Goal: Information Seeking & Learning: Learn about a topic

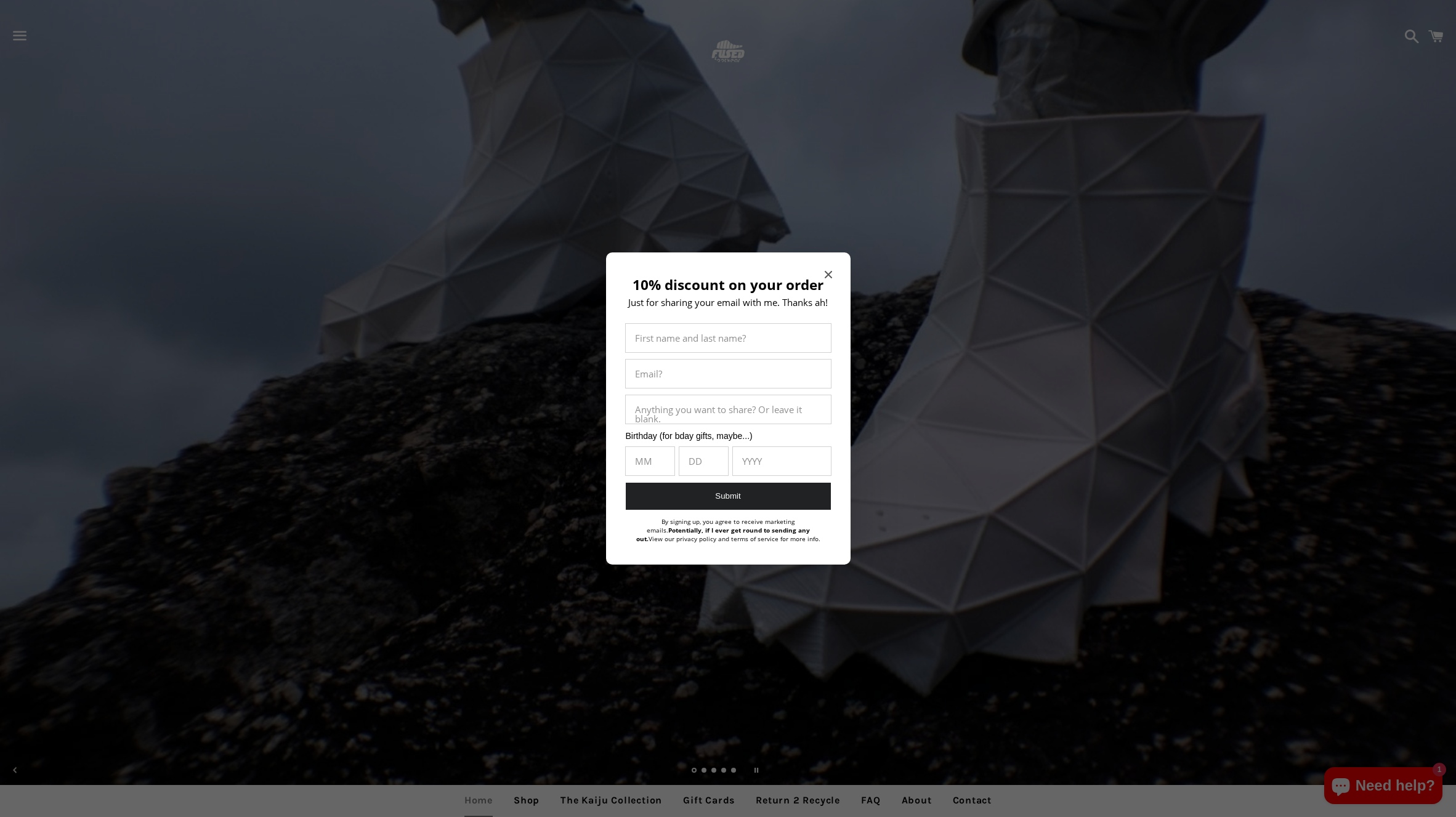
click at [829, 272] on icon "Close modal" at bounding box center [828, 274] width 8 height 8
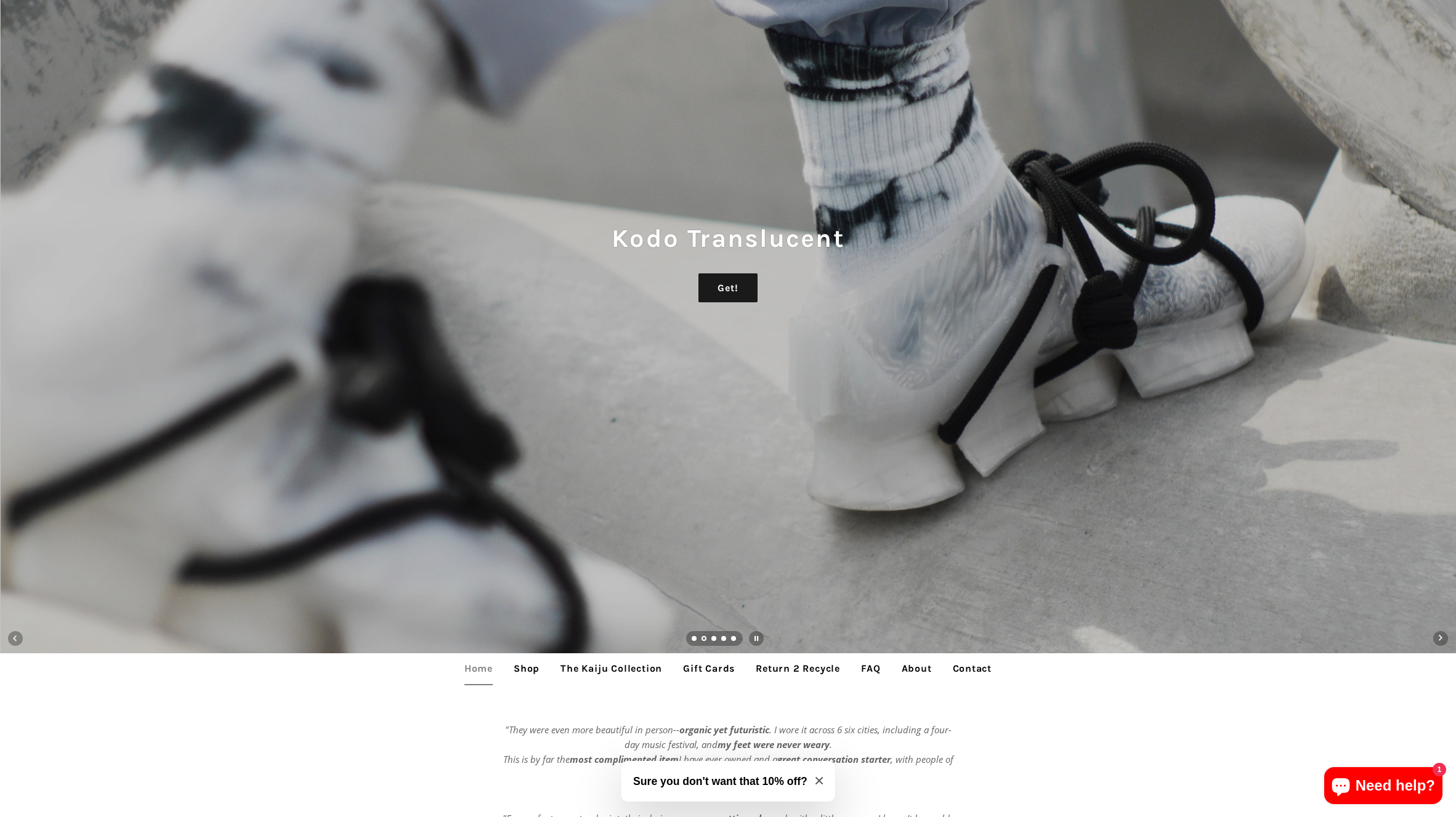
scroll to position [151, 0]
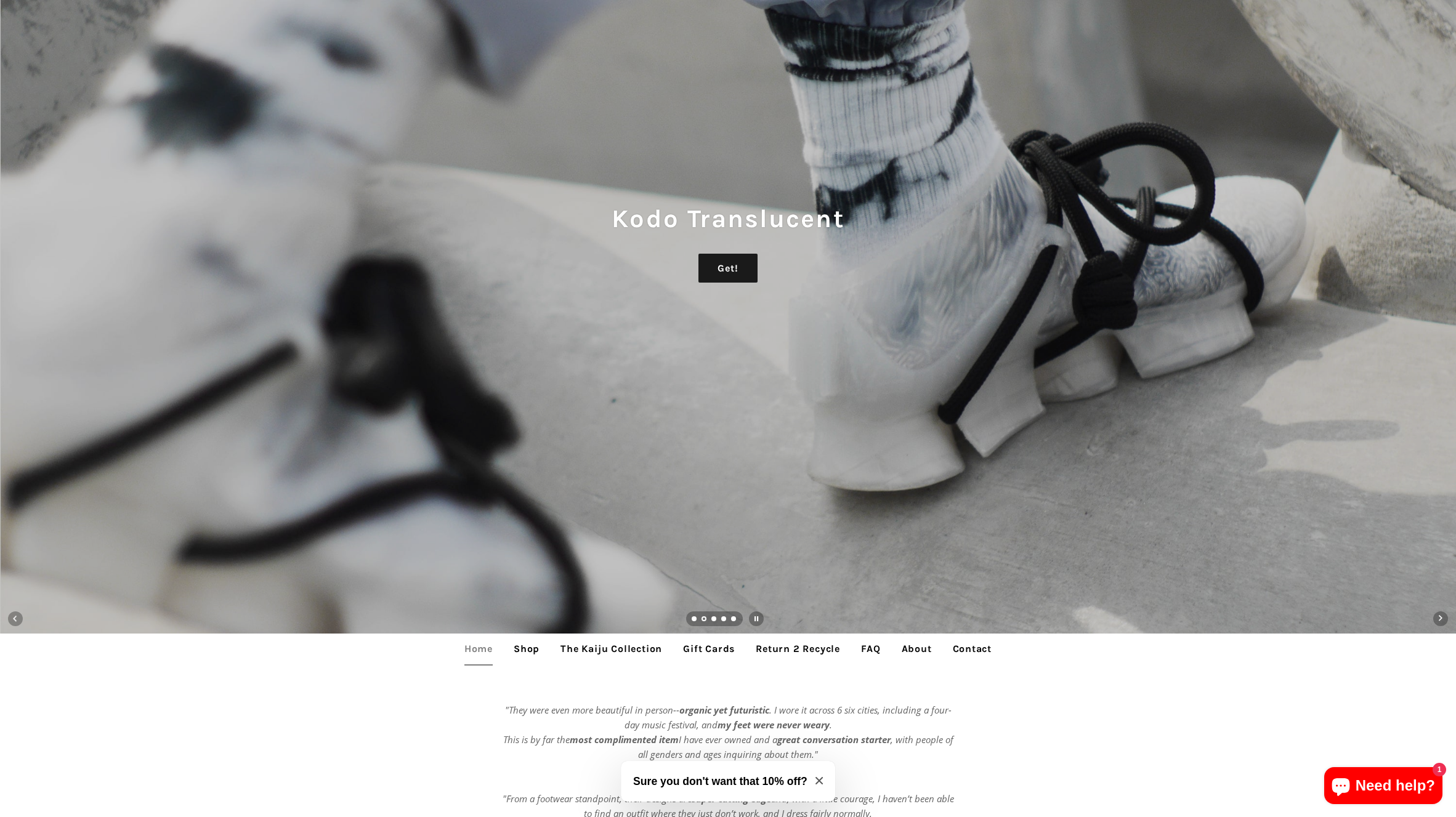
click at [823, 781] on button "Sure you don't want that 10% off?" at bounding box center [728, 782] width 214 height 41
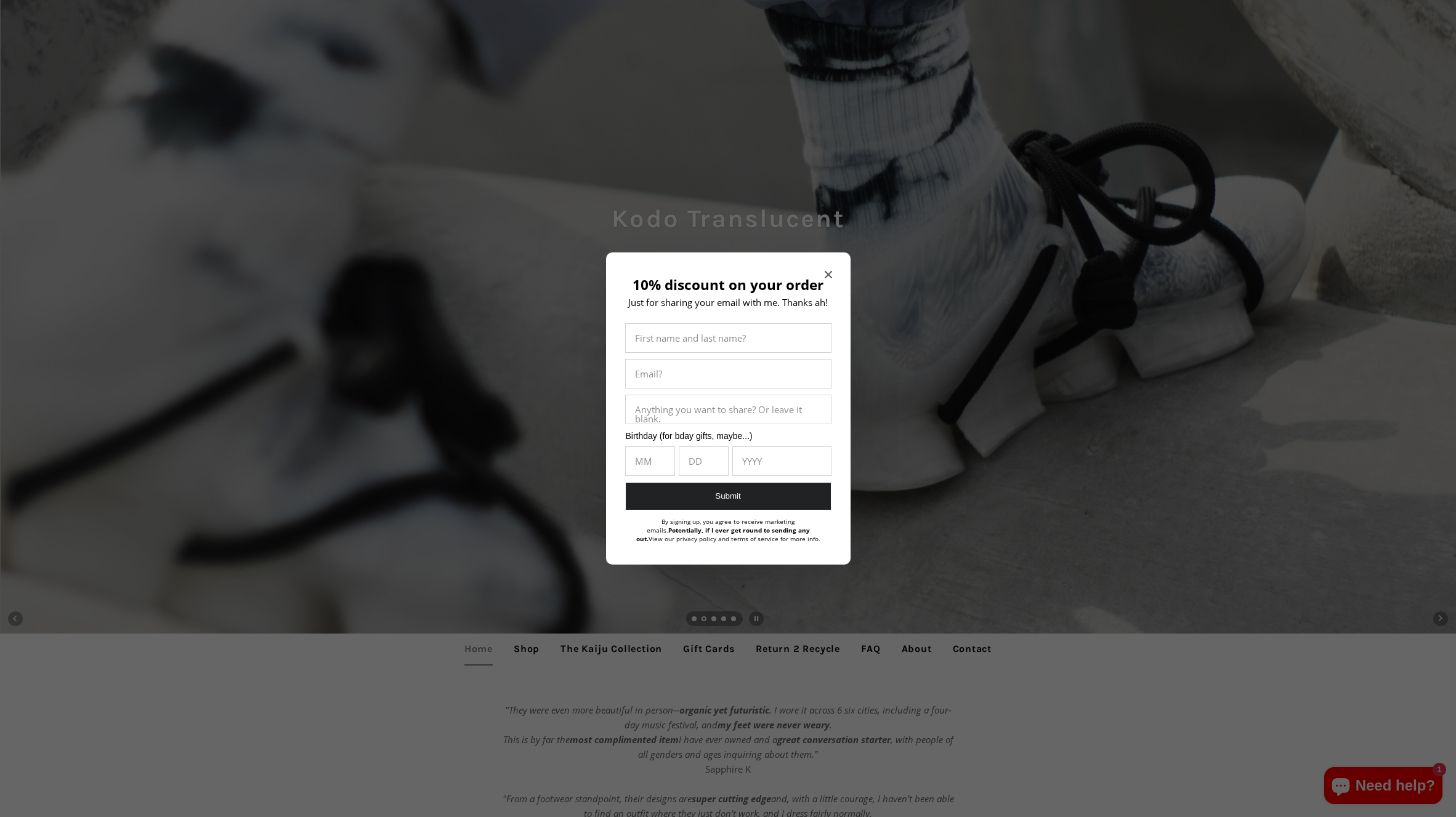
click at [826, 276] on icon "Close modal" at bounding box center [829, 274] width 8 height 8
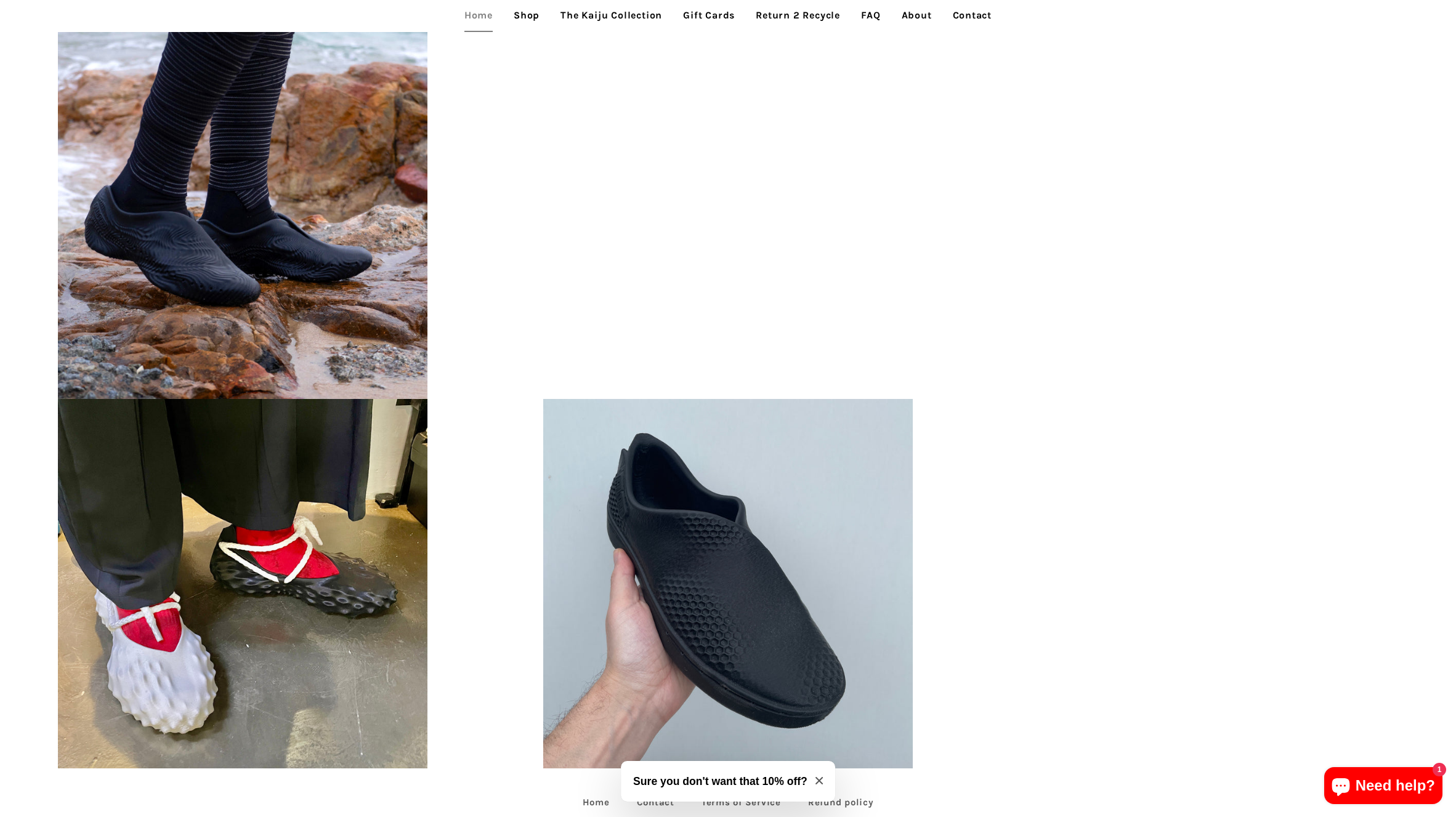
scroll to position [3110, 0]
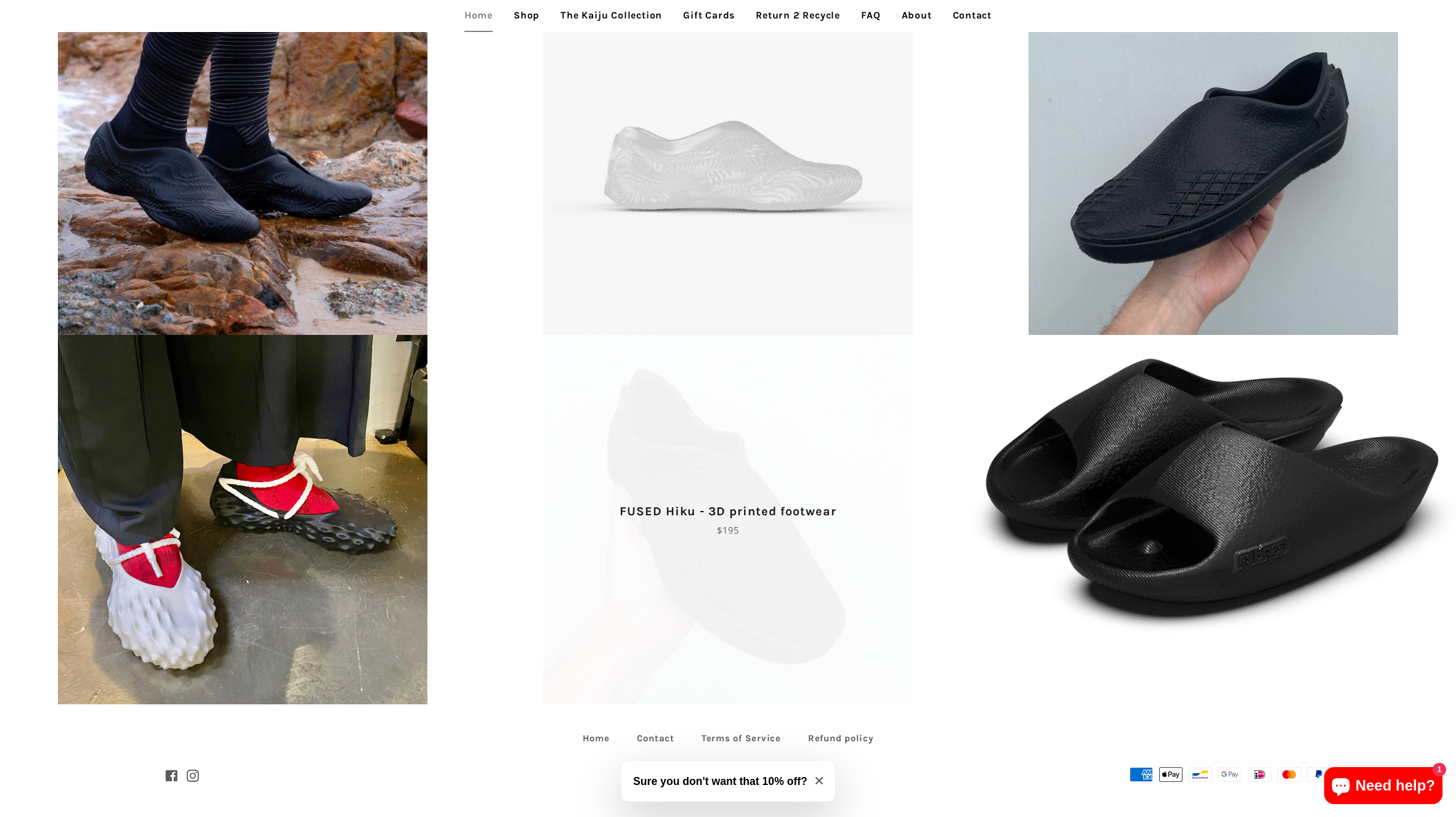
click at [800, 623] on span "FUSED Hiku - 3D printed footwear Regular price $195" at bounding box center [728, 519] width 486 height 369
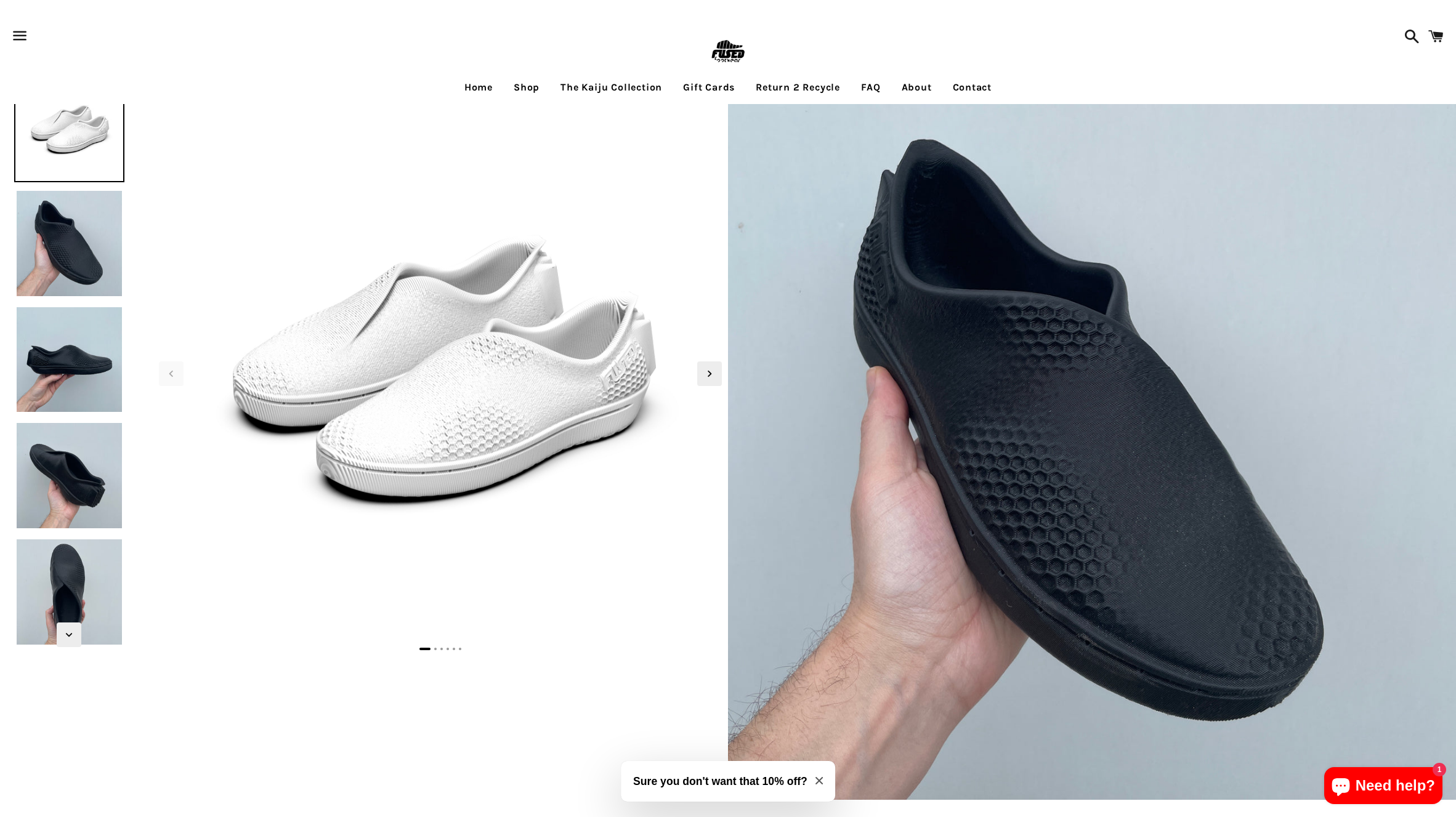
click at [72, 280] on img at bounding box center [69, 243] width 110 height 110
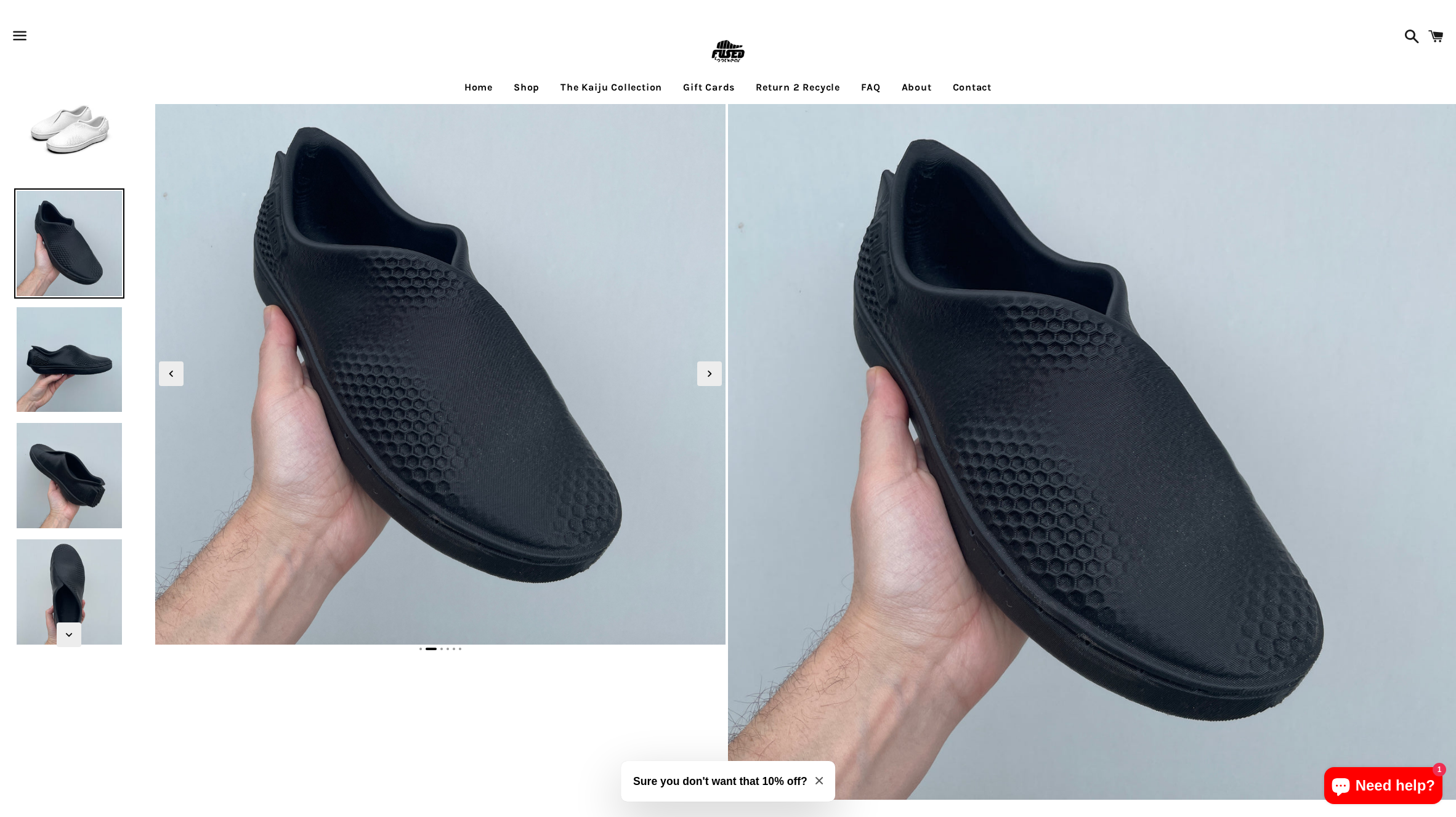
click at [54, 387] on img at bounding box center [69, 360] width 110 height 110
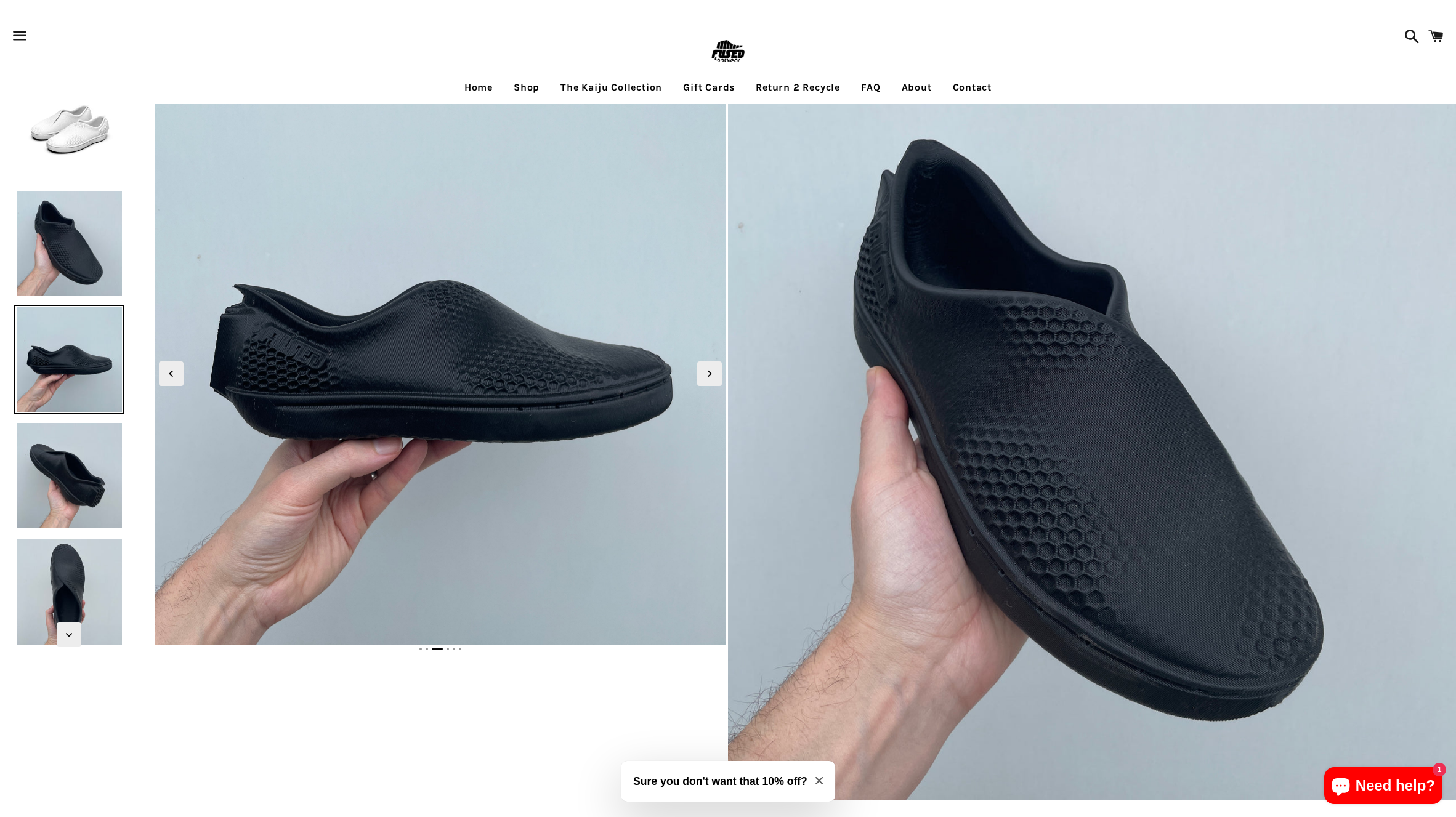
click at [61, 469] on img at bounding box center [69, 476] width 110 height 110
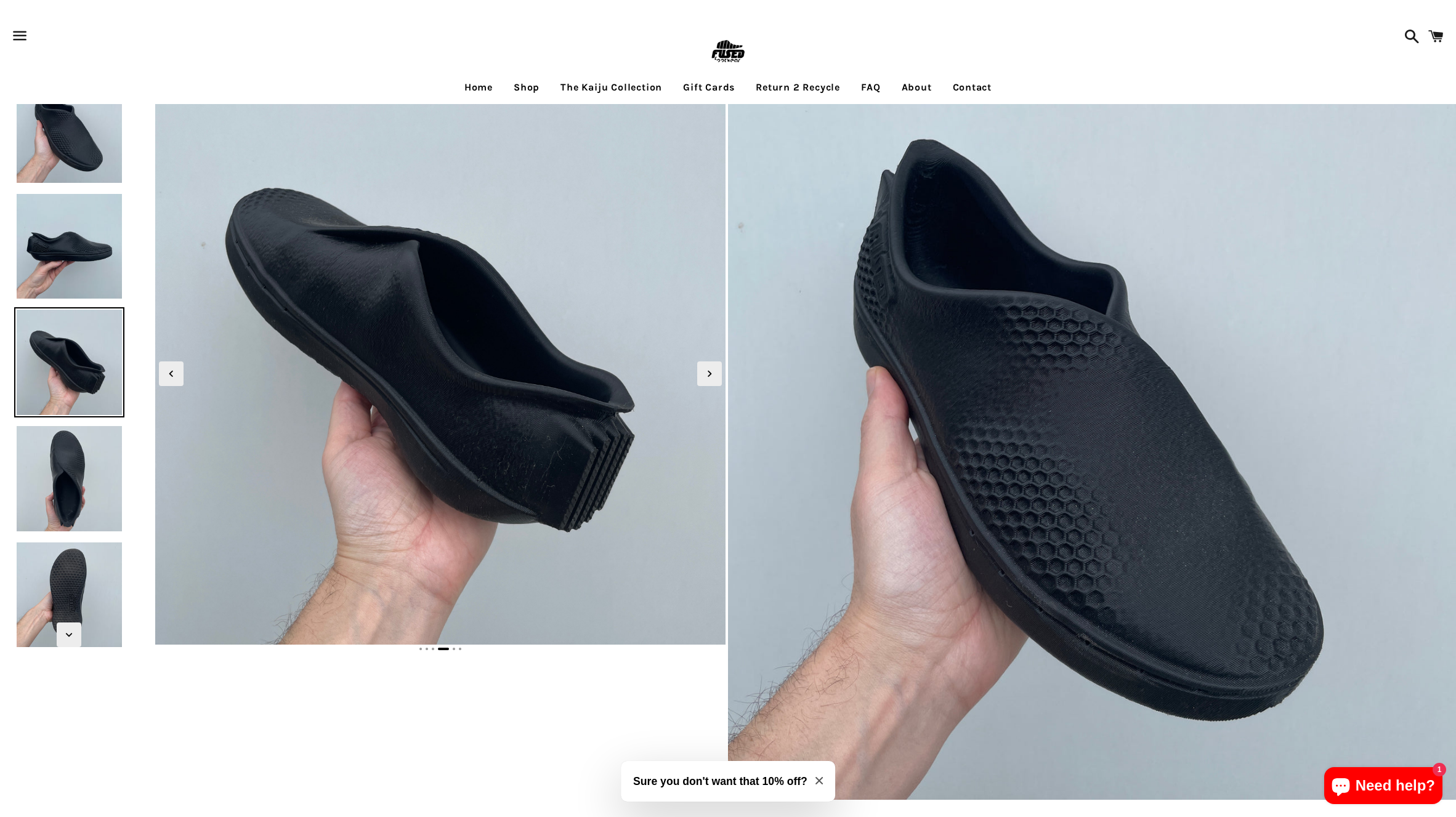
click at [72, 469] on img at bounding box center [69, 479] width 110 height 110
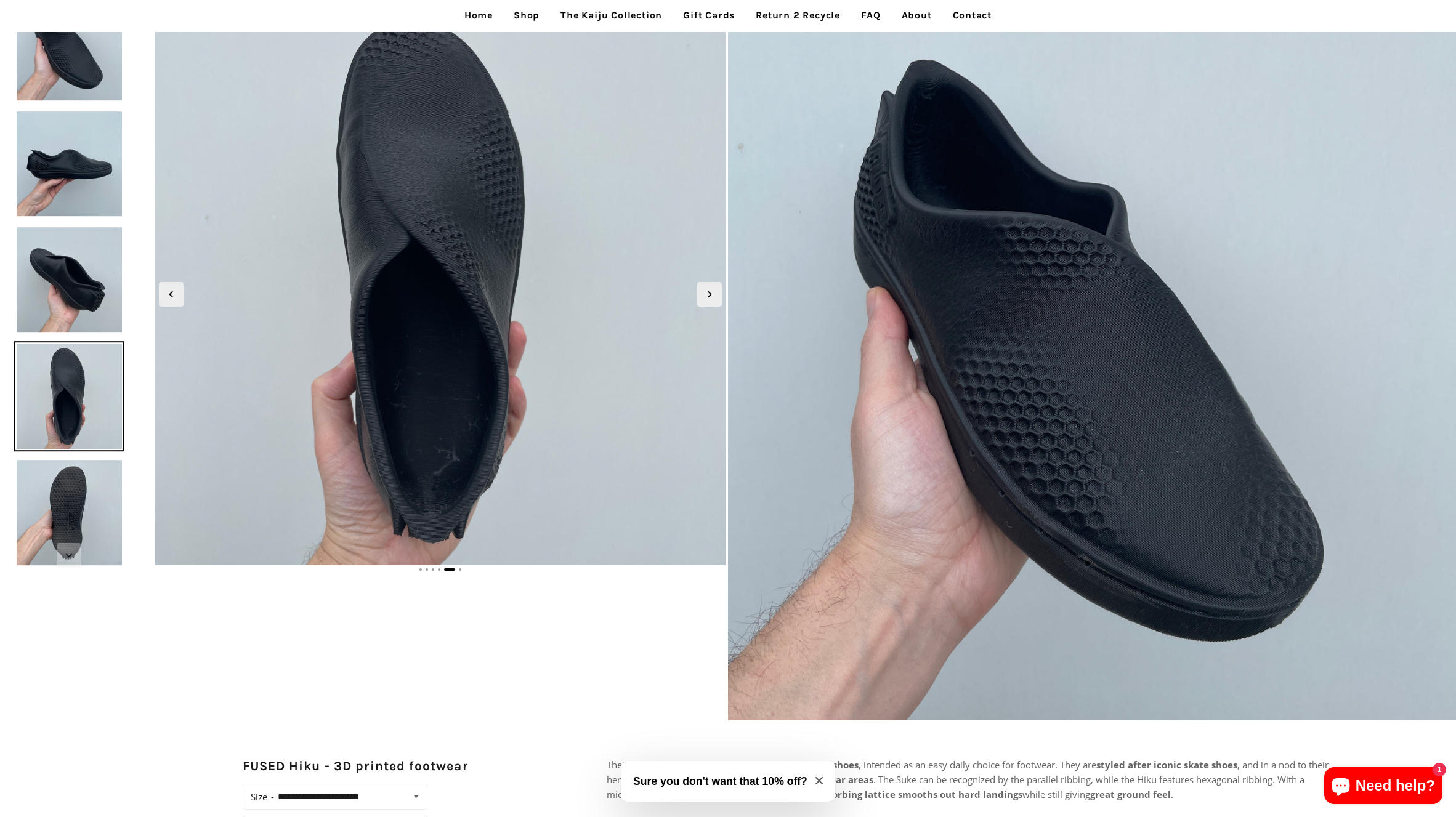
scroll to position [99, 0]
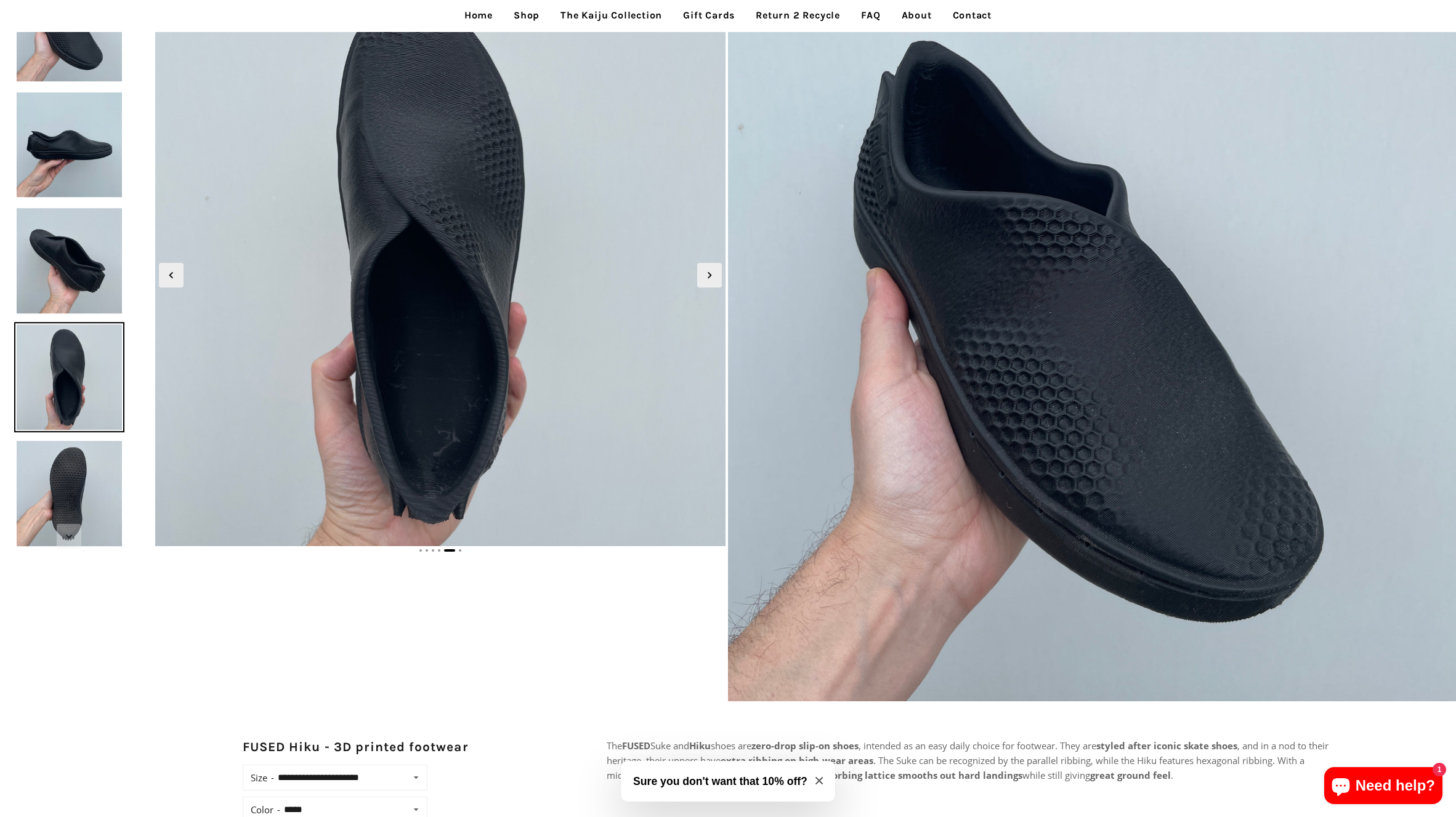
click at [82, 478] on img at bounding box center [69, 494] width 110 height 110
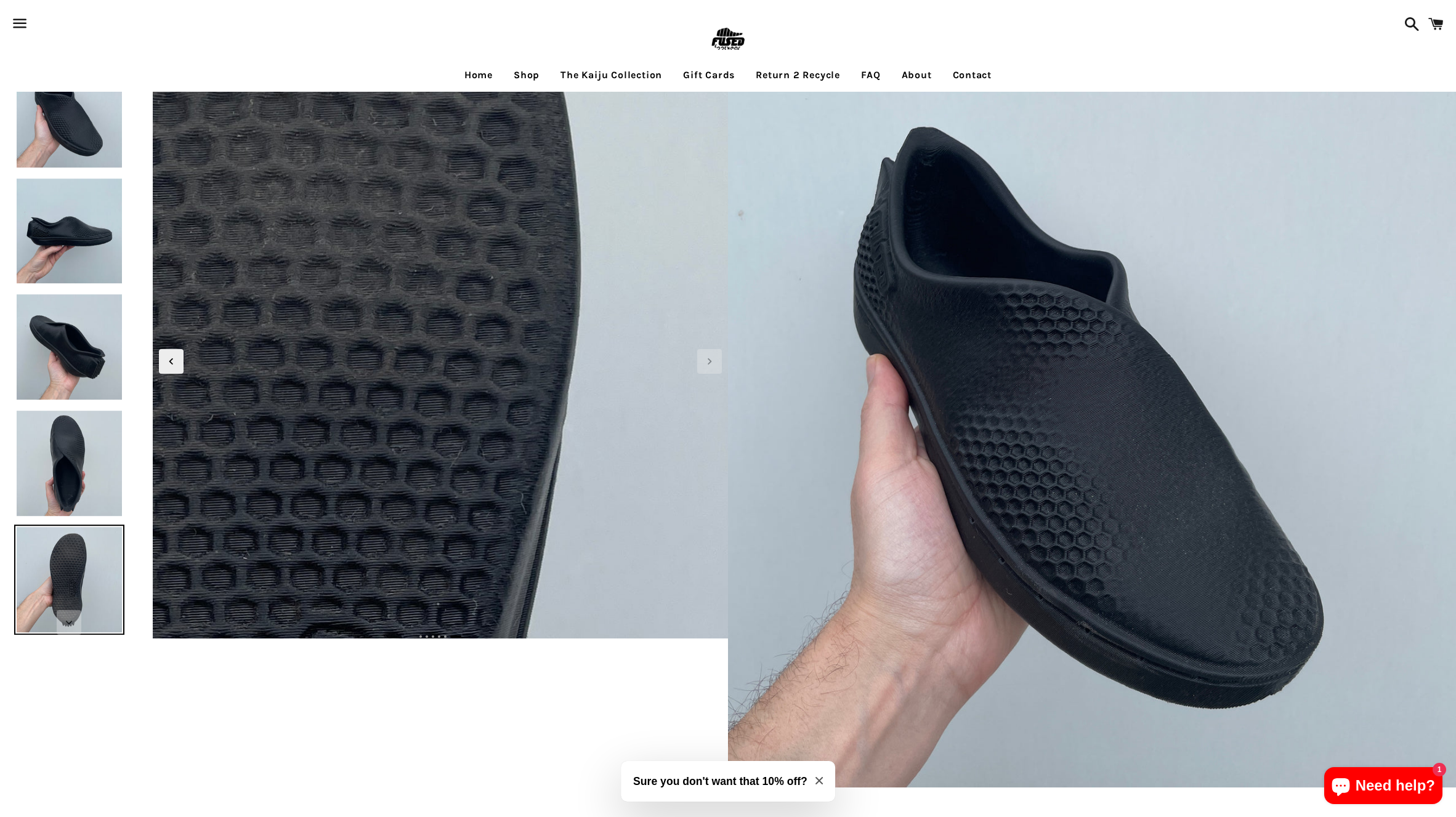
scroll to position [11, 0]
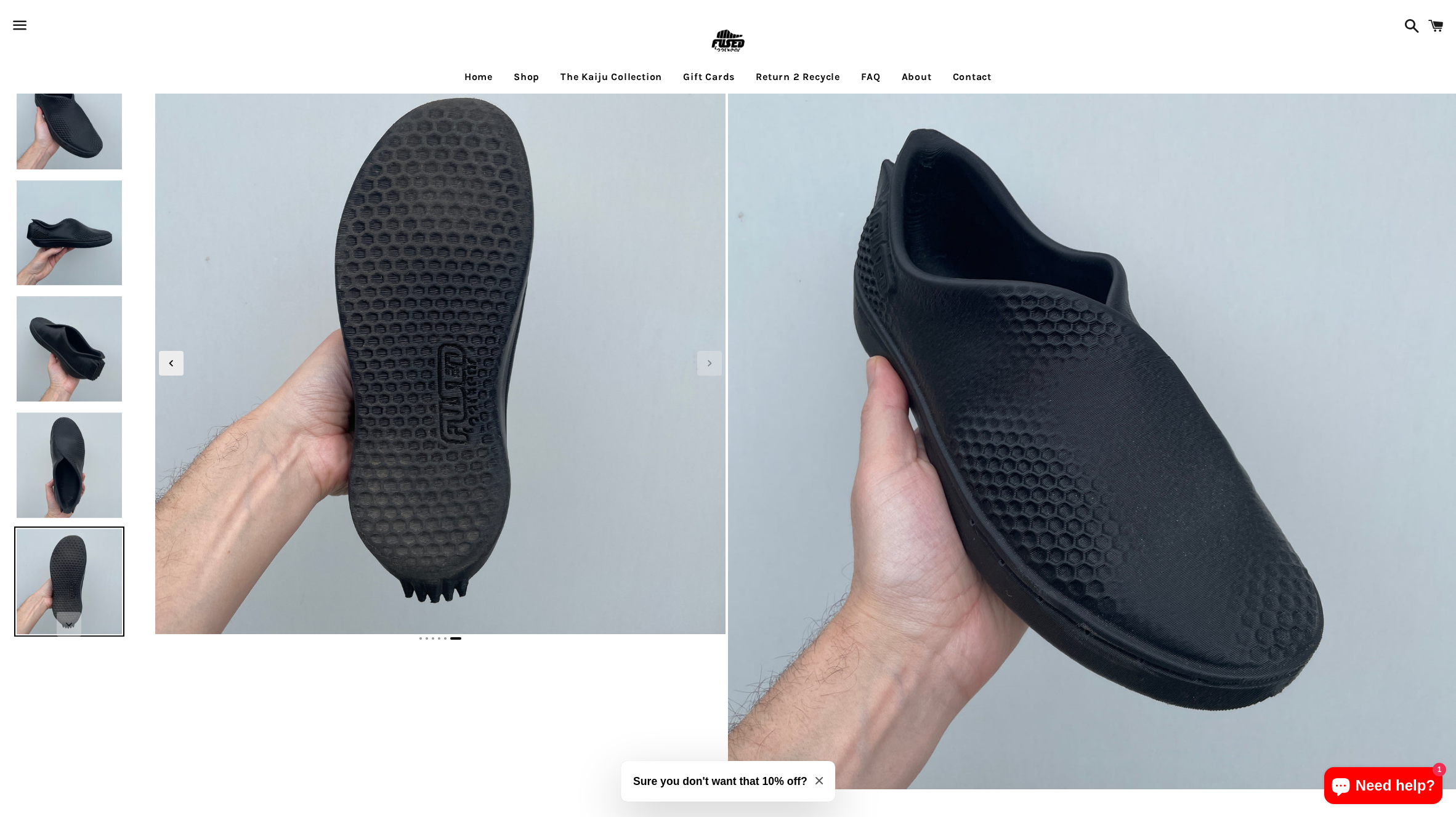
click at [513, 77] on link "Shop" at bounding box center [526, 77] width 44 height 31
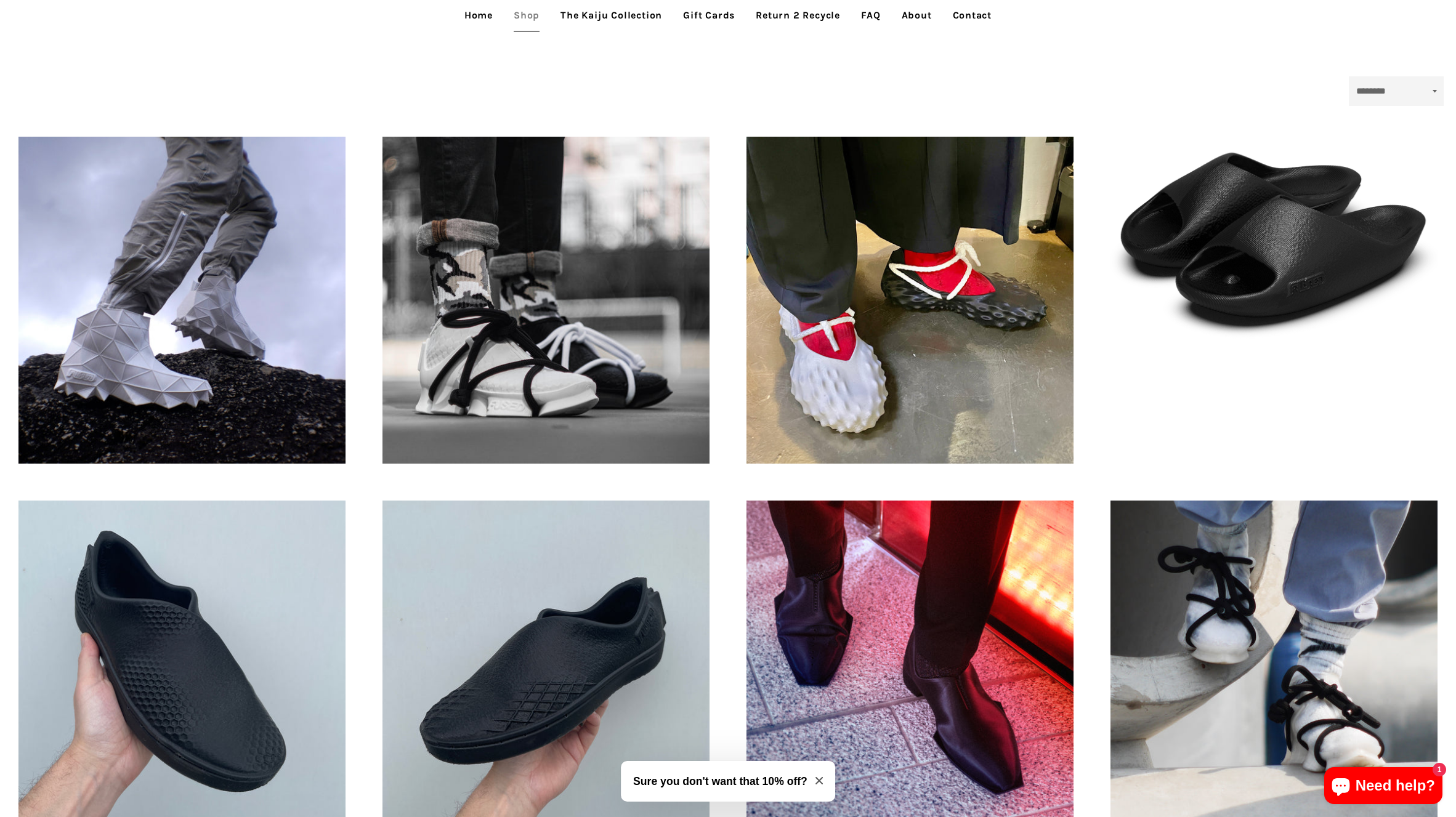
scroll to position [284, 0]
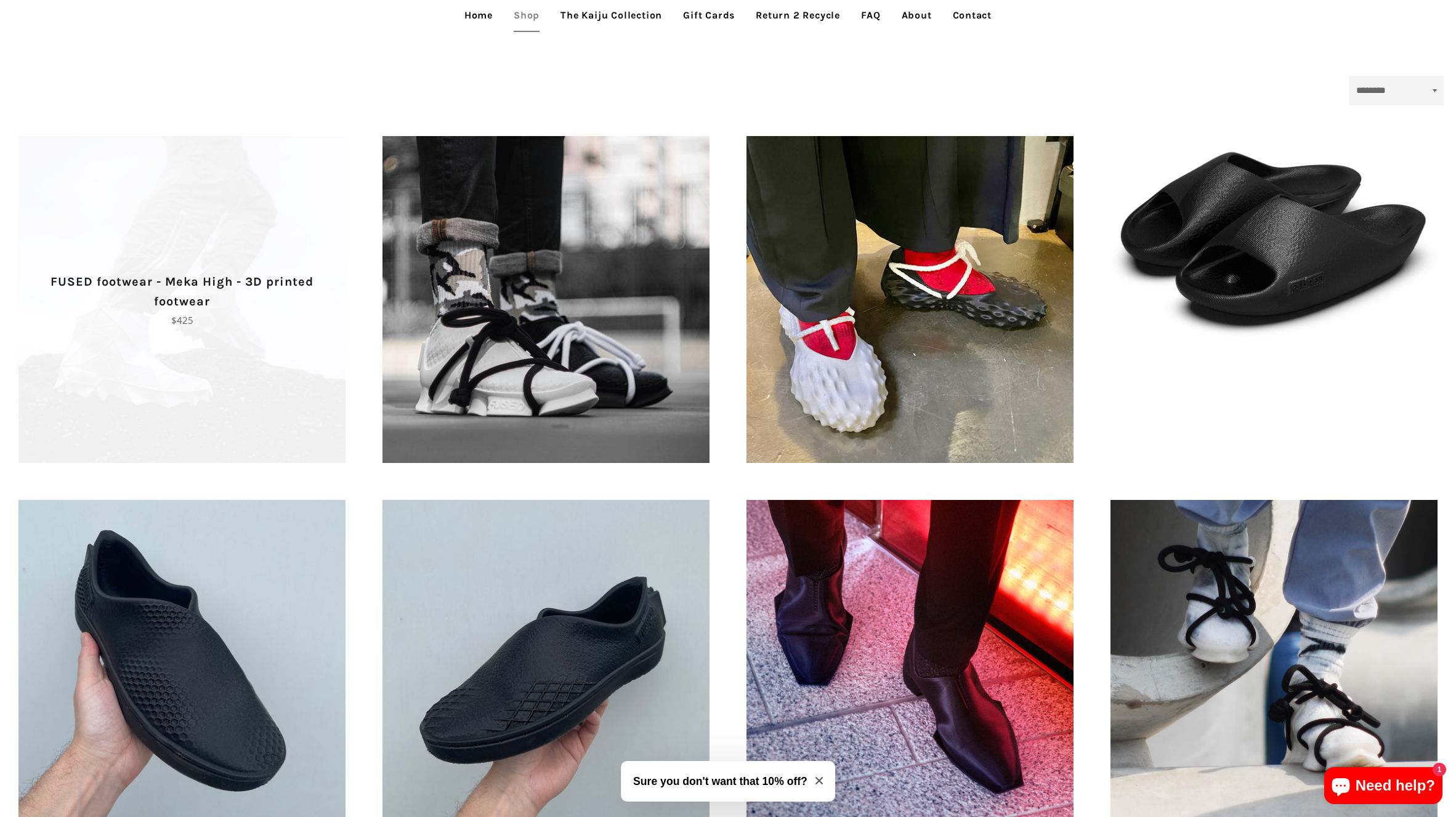
click at [195, 343] on span "FUSED footwear - Meka High - 3D printed footwear Regular price $425" at bounding box center [182, 300] width 327 height 327
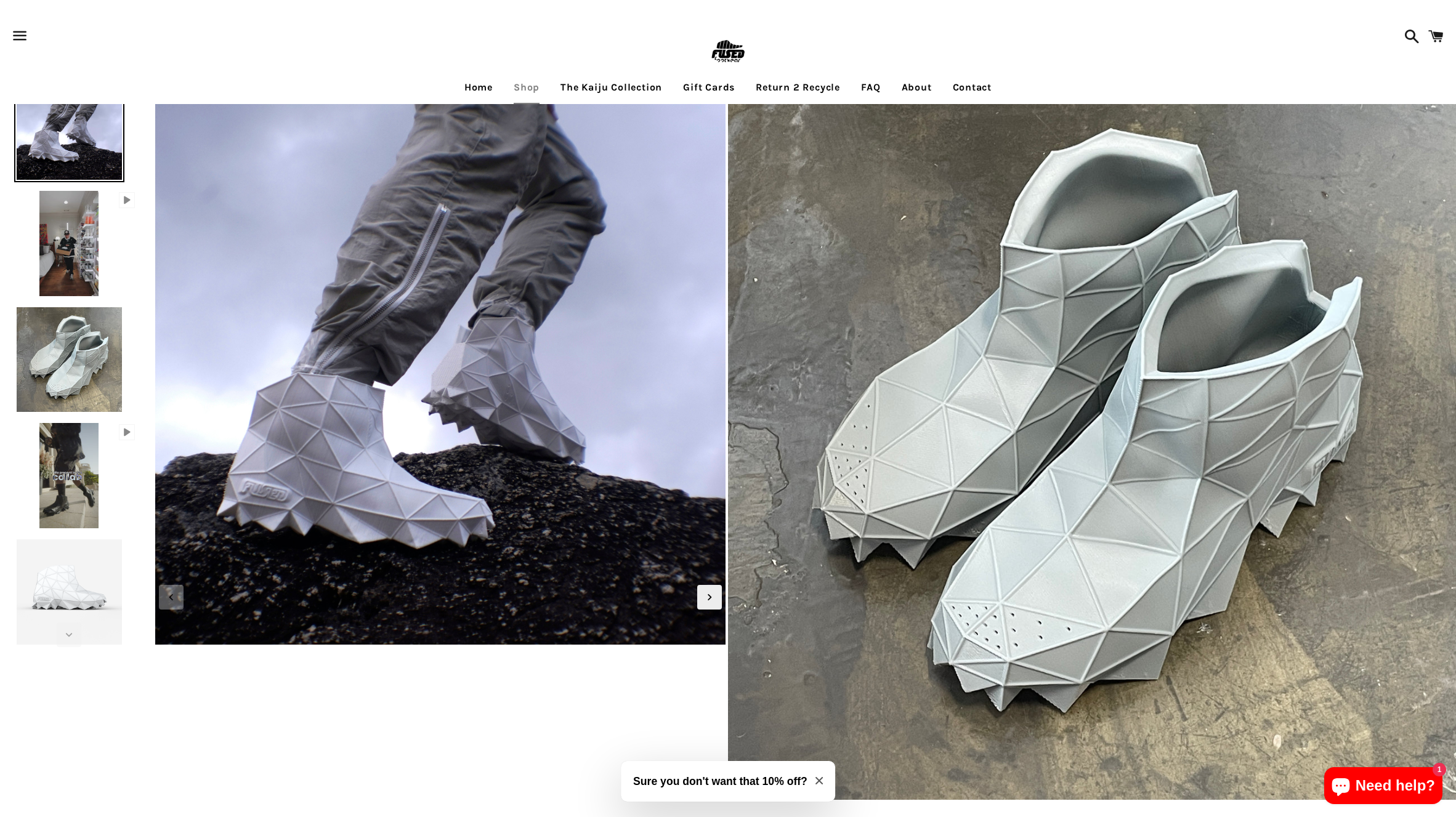
click at [69, 242] on img at bounding box center [69, 243] width 64 height 110
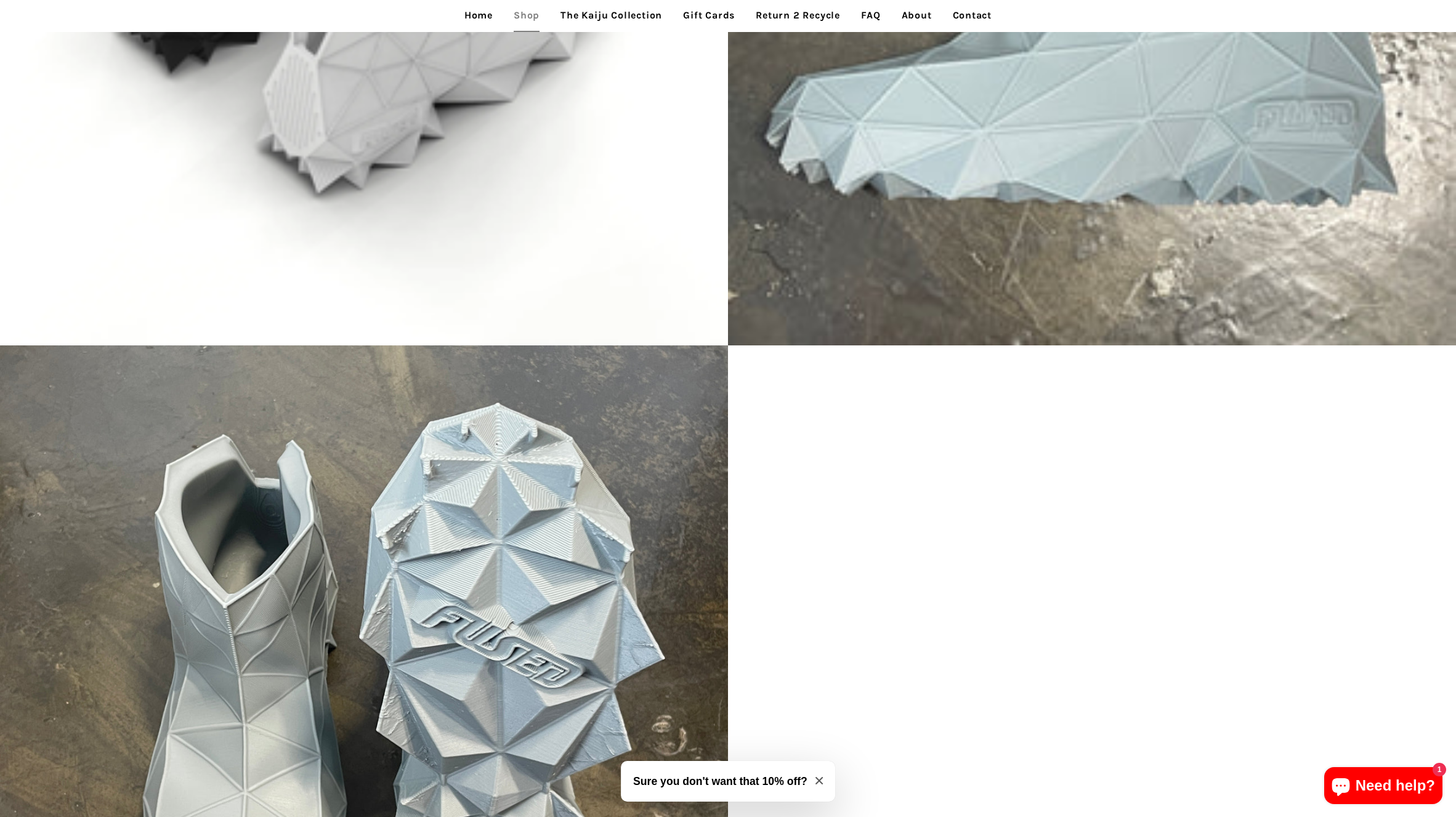
scroll to position [10745, 0]
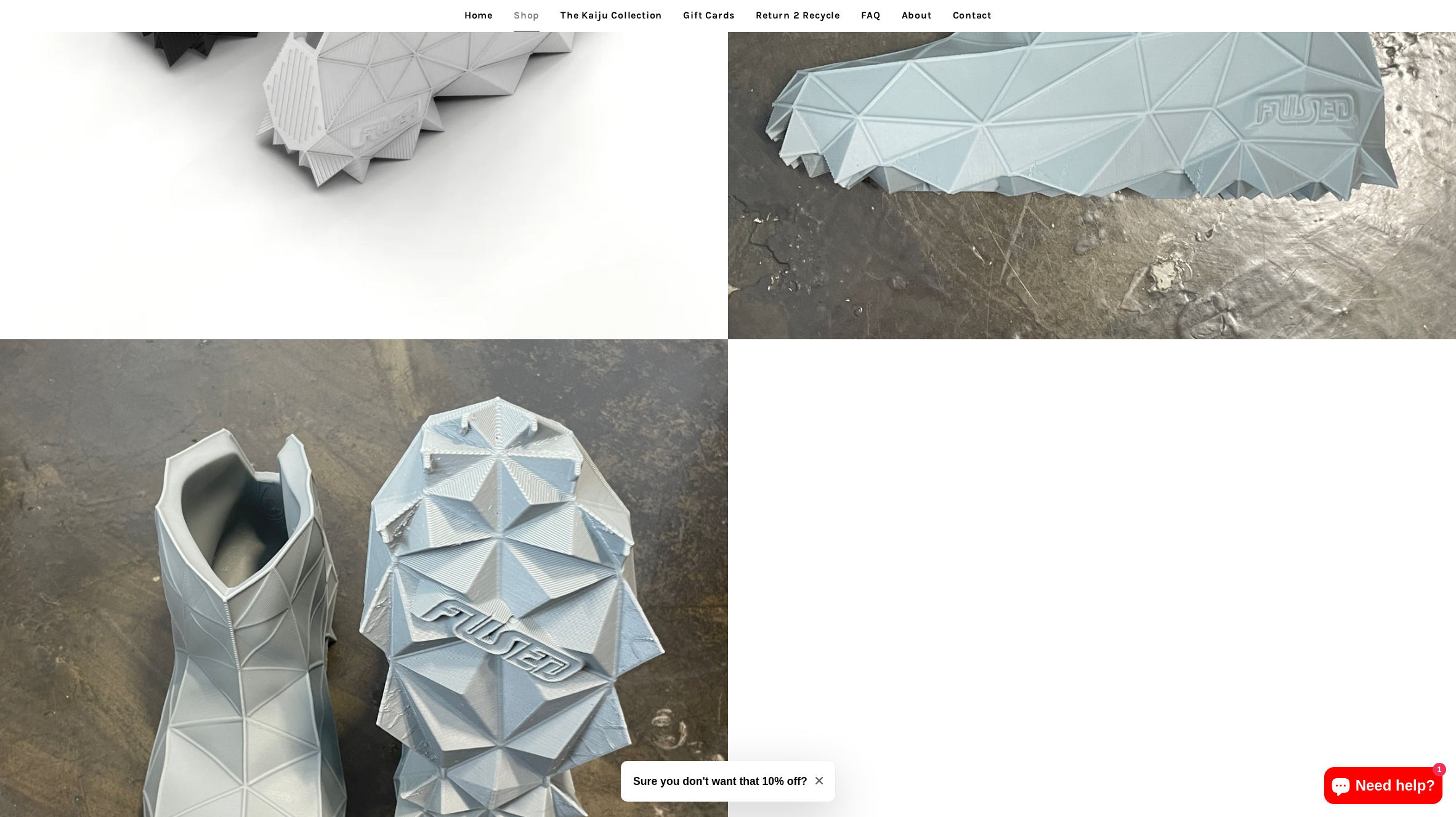
click at [818, 19] on link "Return 2 Recycle" at bounding box center [798, 15] width 103 height 31
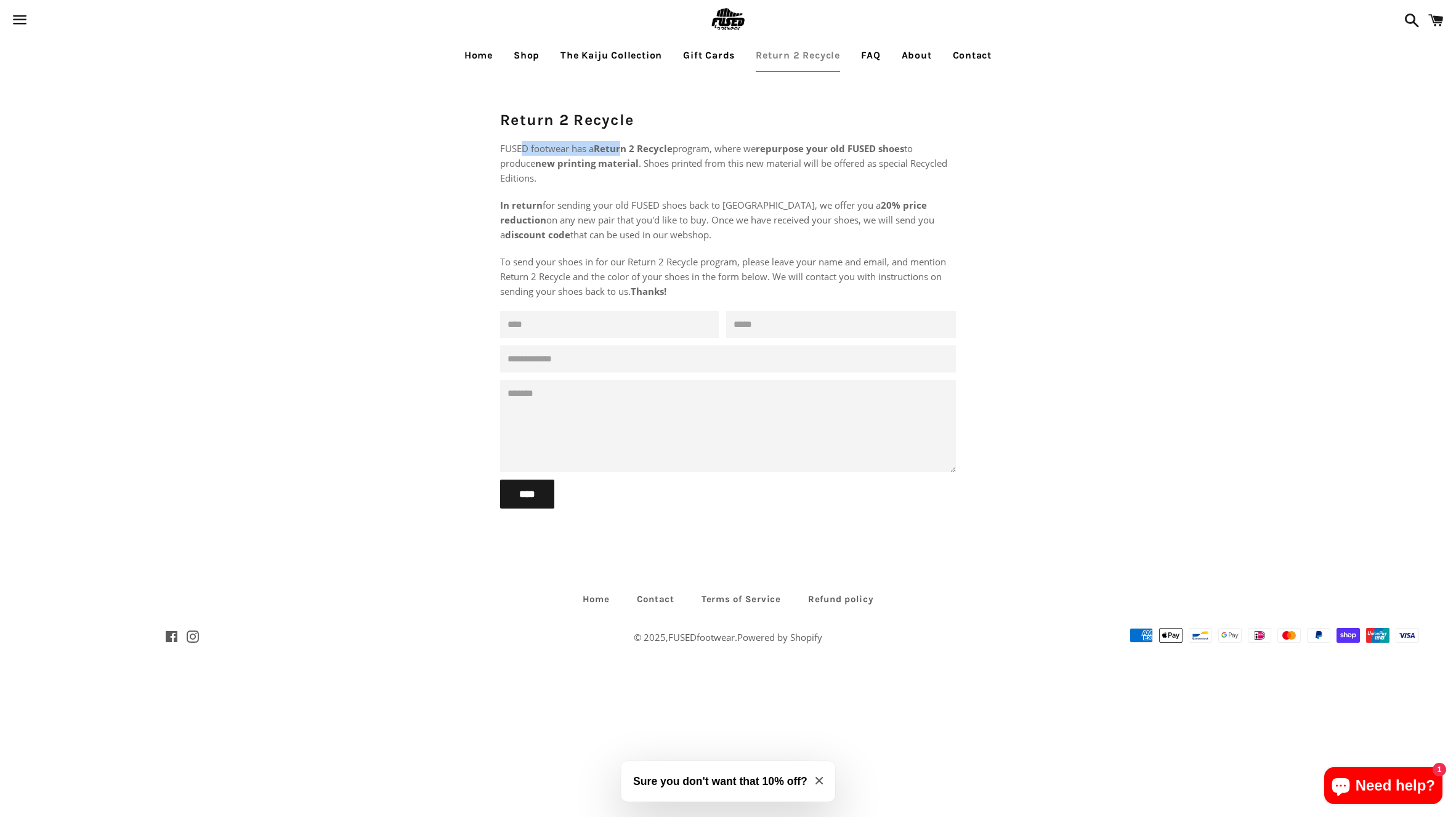
drag, startPoint x: 523, startPoint y: 145, endPoint x: 625, endPoint y: 153, distance: 102.3
click at [625, 153] on span "FUSED footwear has a Return 2 Recycle program, where we repurpose your old FUSE…" at bounding box center [723, 164] width 447 height 42
click at [692, 164] on span "FUSED footwear has a Return 2 Recycle program, where we repurpose your old FUSE…" at bounding box center [723, 164] width 447 height 42
drag, startPoint x: 803, startPoint y: 148, endPoint x: 890, endPoint y: 157, distance: 87.5
click at [890, 158] on span "FUSED footwear has a Return 2 Recycle program, where we repurpose your old FUSE…" at bounding box center [723, 164] width 447 height 42
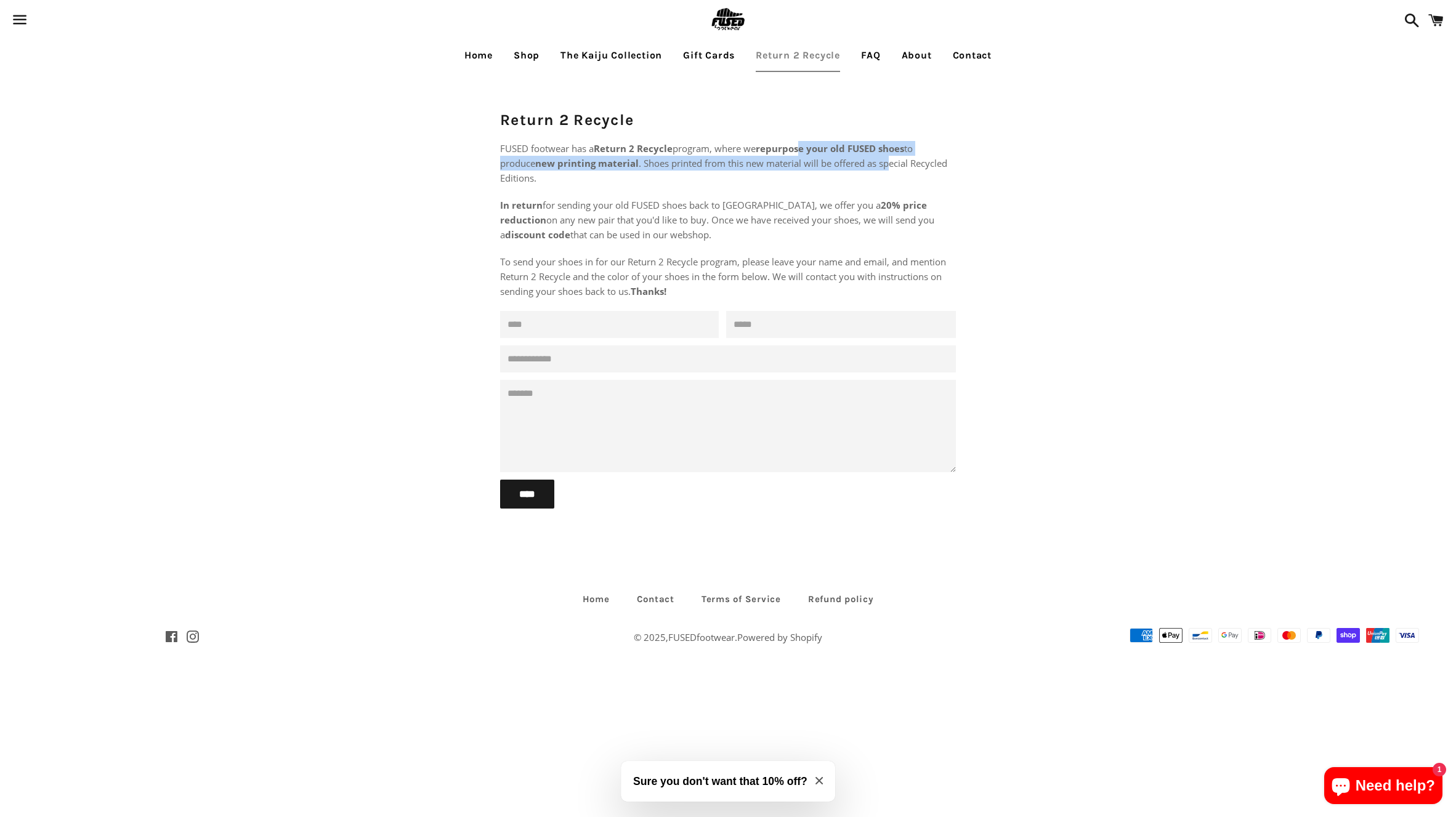
click at [890, 157] on span "FUSED footwear has a Return 2 Recycle program, where we repurpose your old FUSE…" at bounding box center [723, 164] width 447 height 42
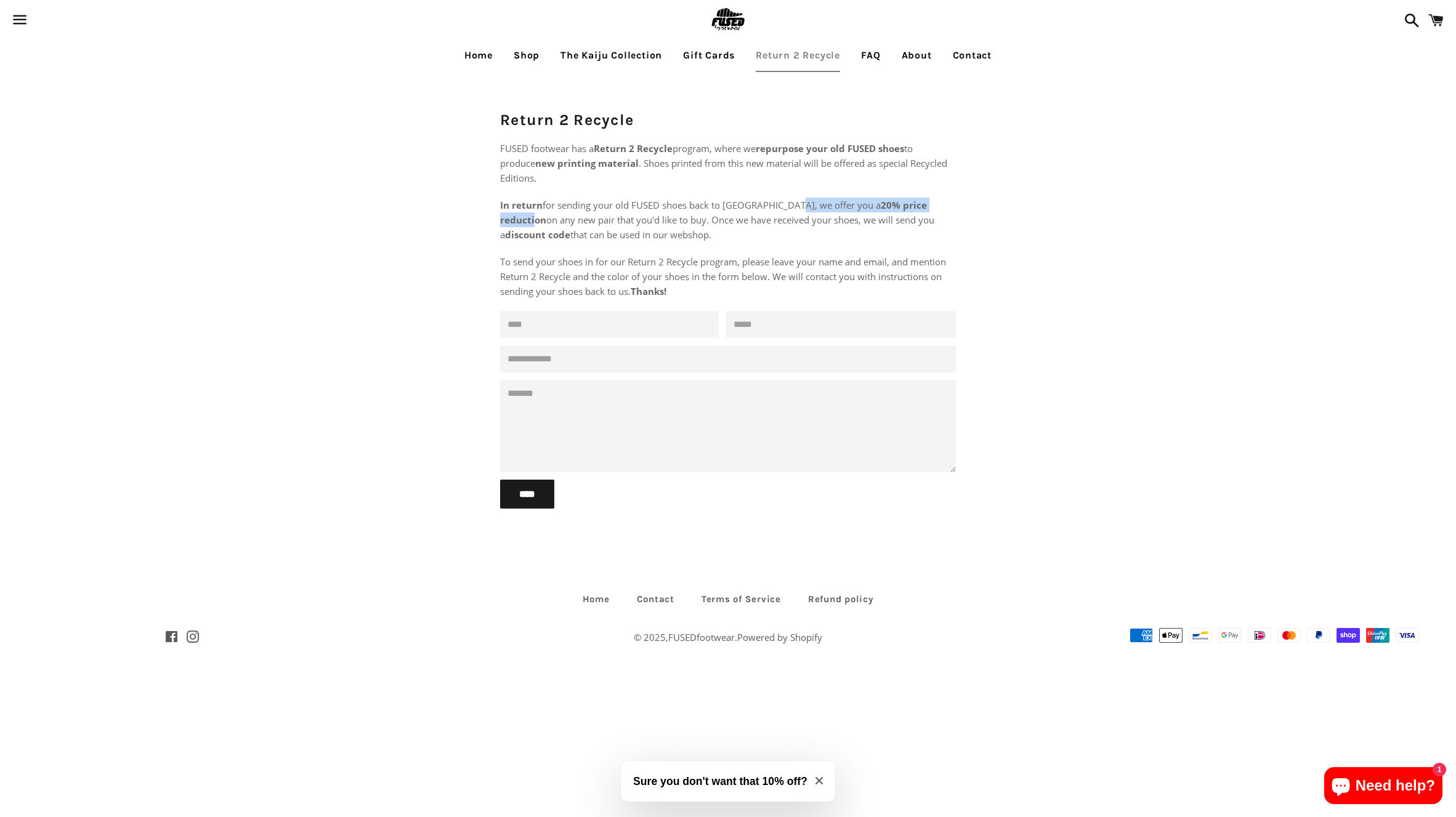
drag, startPoint x: 781, startPoint y: 205, endPoint x: 886, endPoint y: 210, distance: 105.1
click at [886, 210] on span "In return for sending your old FUSED shoes back to us, we offer you a 20% price…" at bounding box center [717, 220] width 434 height 42
click at [900, 211] on p "In return for sending your old FUSED shoes back to us, we offer you a 20% price…" at bounding box center [728, 219] width 455 height 44
click at [470, 56] on link "Home" at bounding box center [479, 55] width 47 height 31
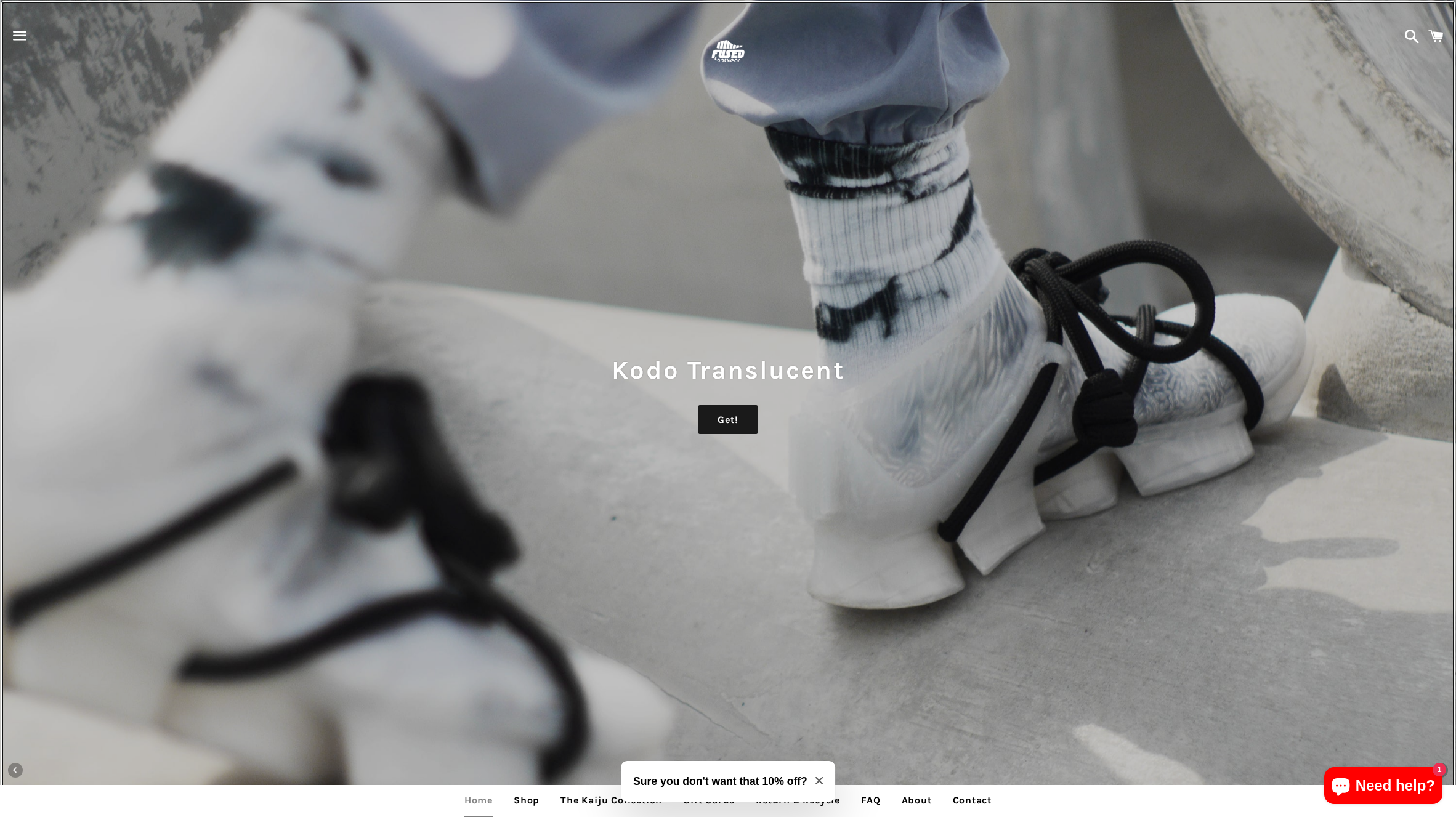
click at [1067, 108] on div "Kodo Translucent Get!" at bounding box center [728, 408] width 1456 height 817
